Goal: Information Seeking & Learning: Compare options

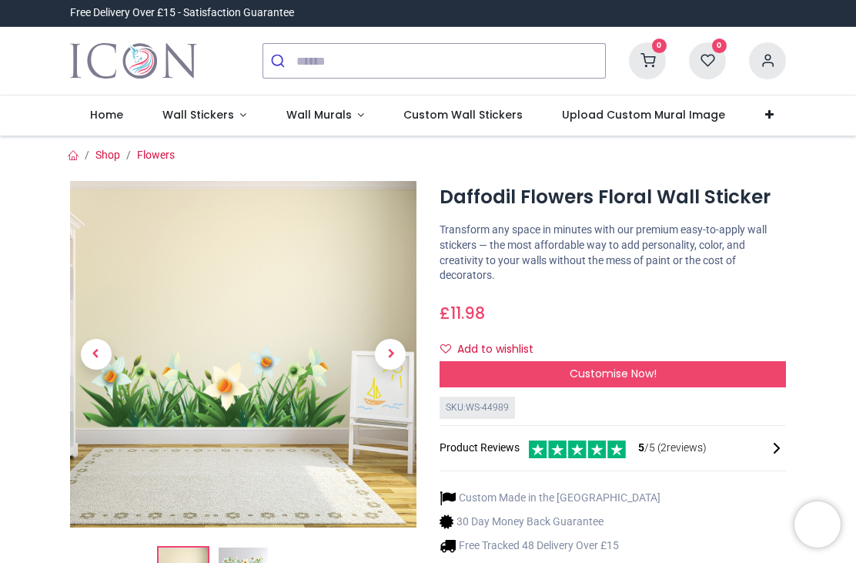
click at [388, 348] on span "Next" at bounding box center [390, 354] width 31 height 31
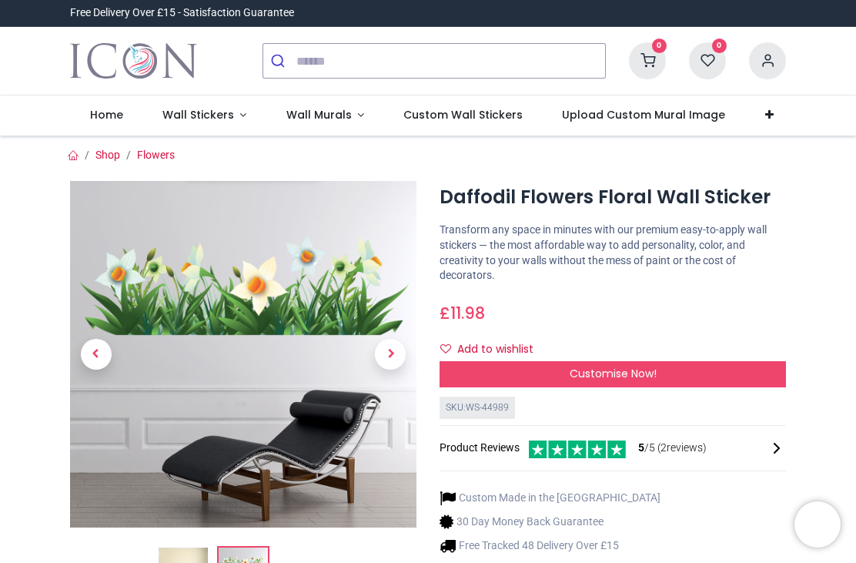
click at [413, 331] on link at bounding box center [391, 354] width 52 height 242
